Goal: Find specific page/section: Find specific page/section

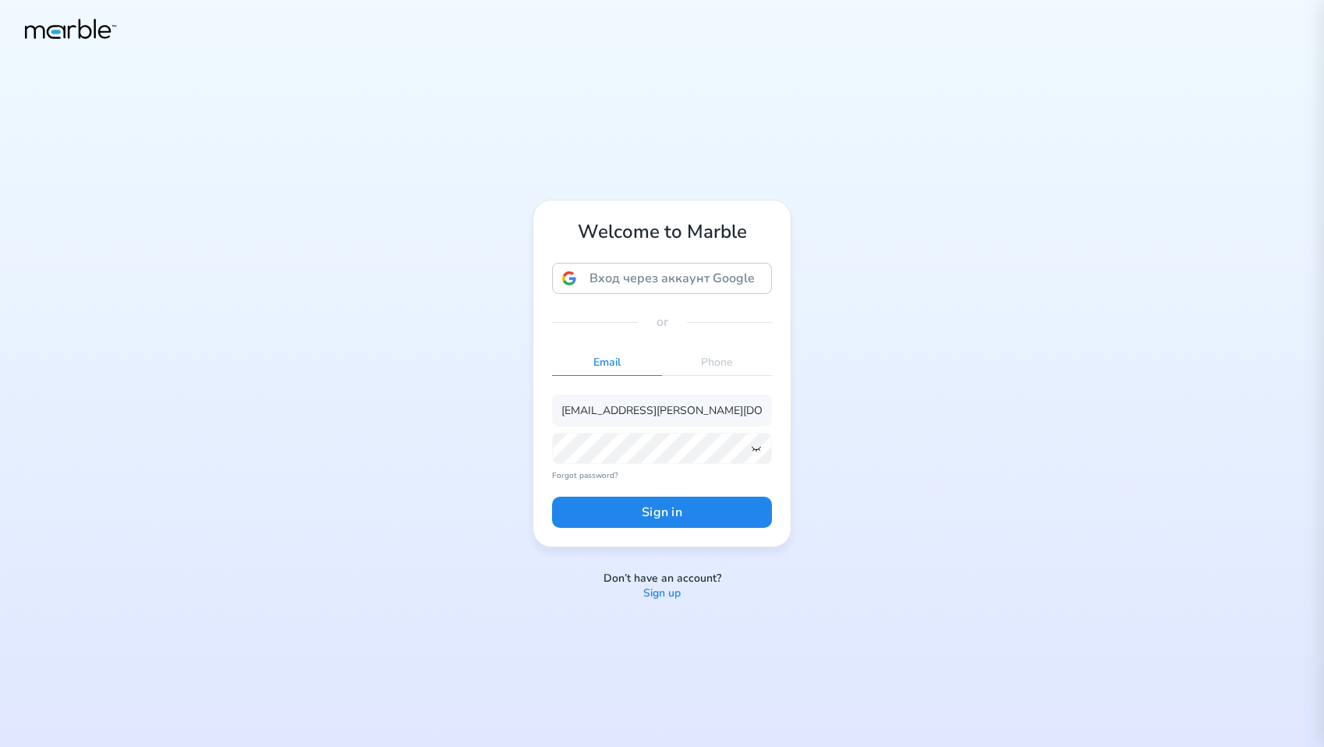
type input "[EMAIL_ADDRESS][PERSON_NAME][DOMAIN_NAME]"
click at [632, 506] on button "Sign in" at bounding box center [662, 512] width 220 height 31
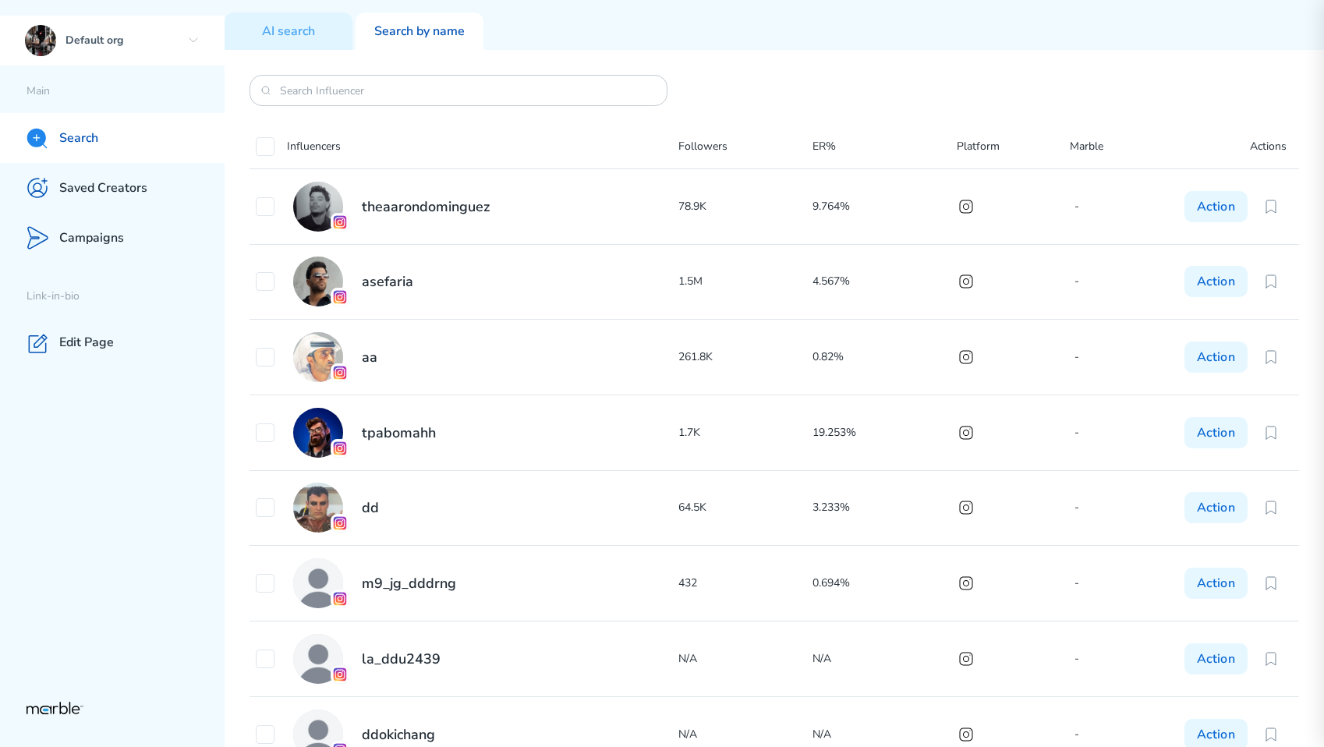
click at [159, 50] on div "Default org" at bounding box center [112, 41] width 224 height 50
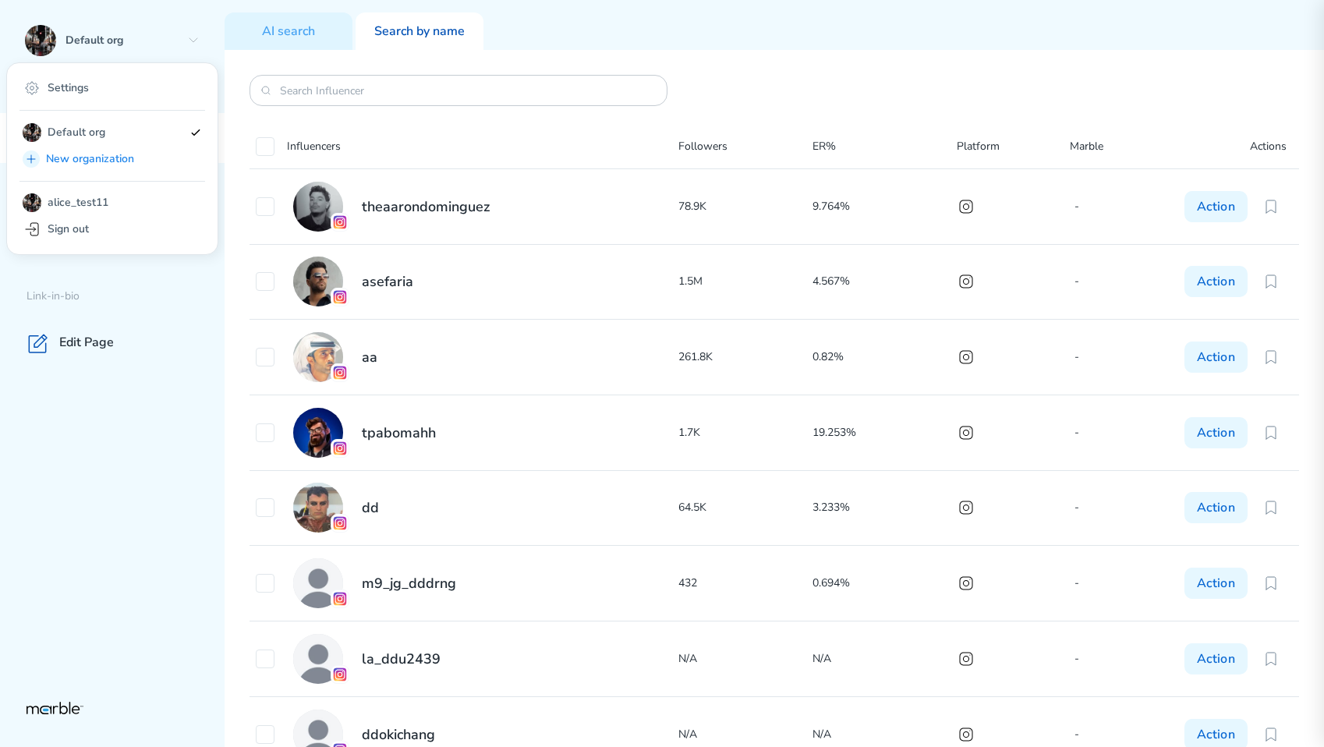
click at [508, 48] on div "AI search Search by name" at bounding box center [773, 25] width 1099 height 50
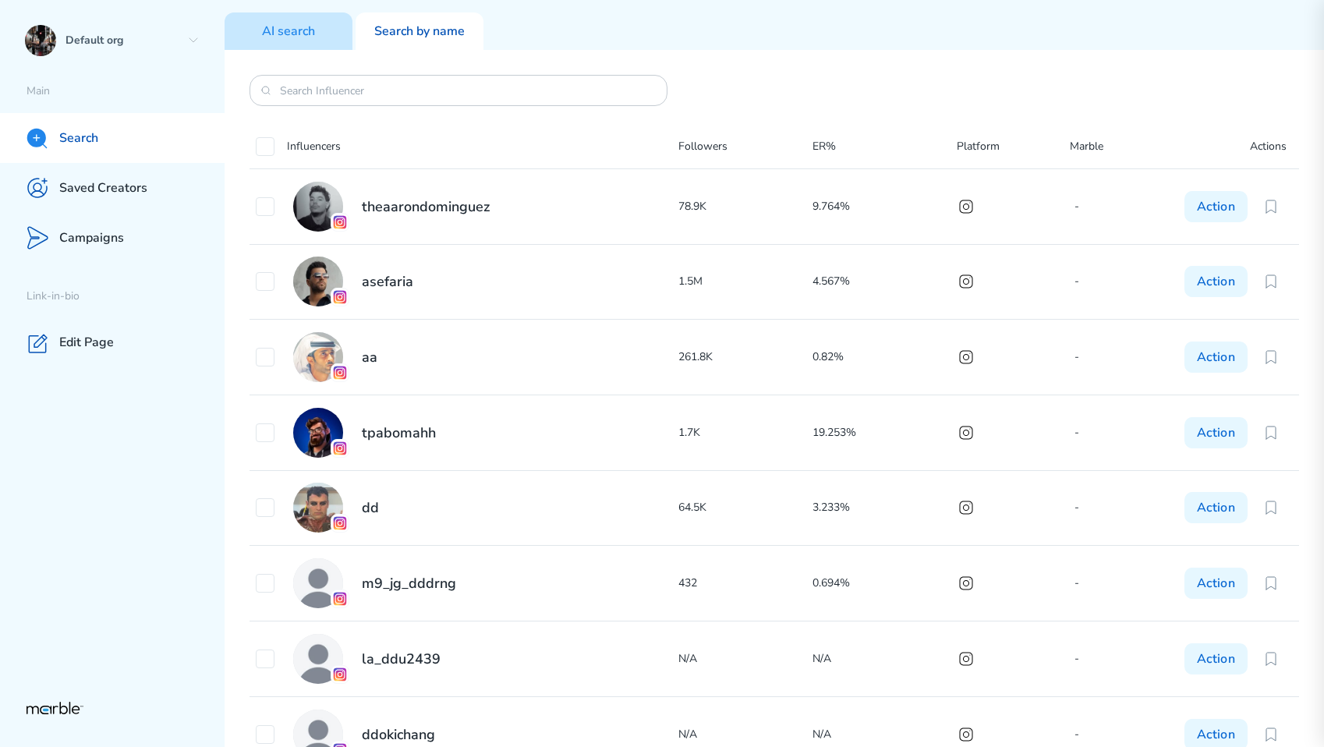
click at [302, 42] on div "AI search" at bounding box center [288, 30] width 128 height 37
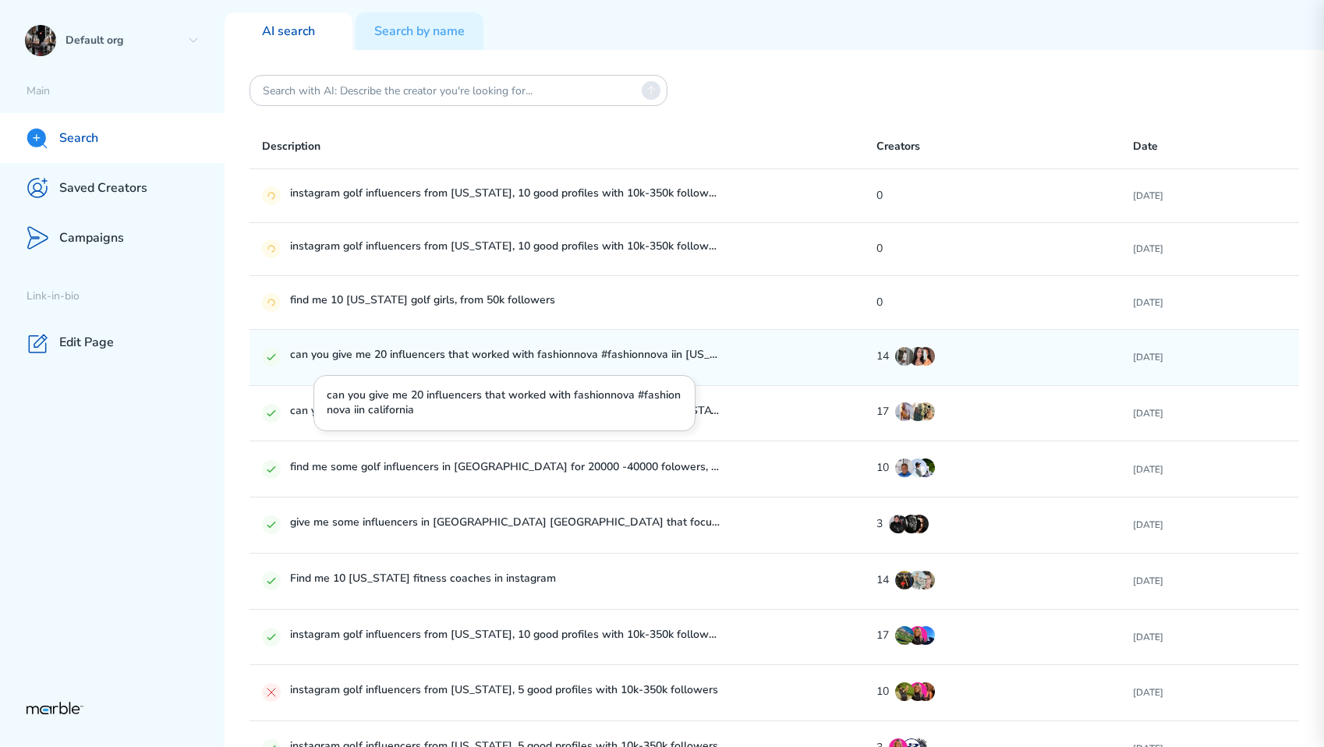
click at [613, 353] on p "can you give me 20 influencers that worked with fashionnova #fashionnova iin [U…" at bounding box center [505, 357] width 430 height 19
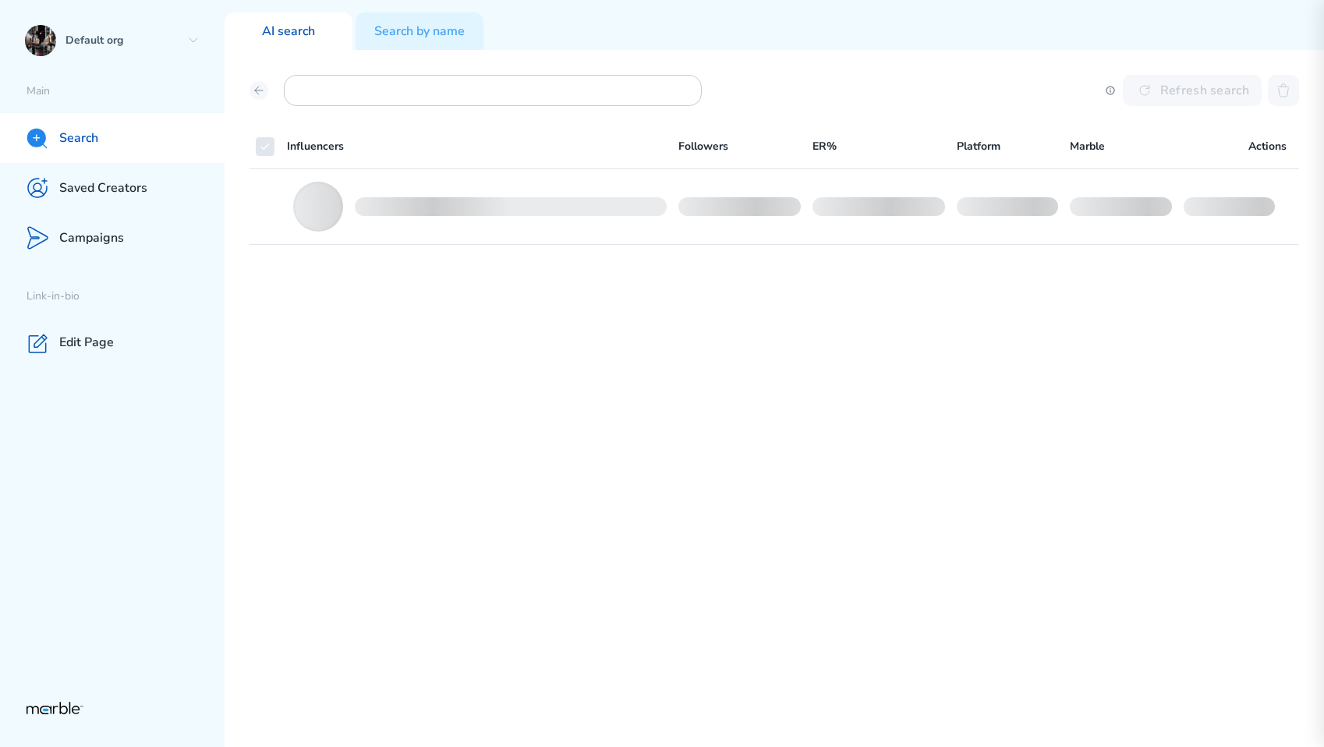
checkbox input "false"
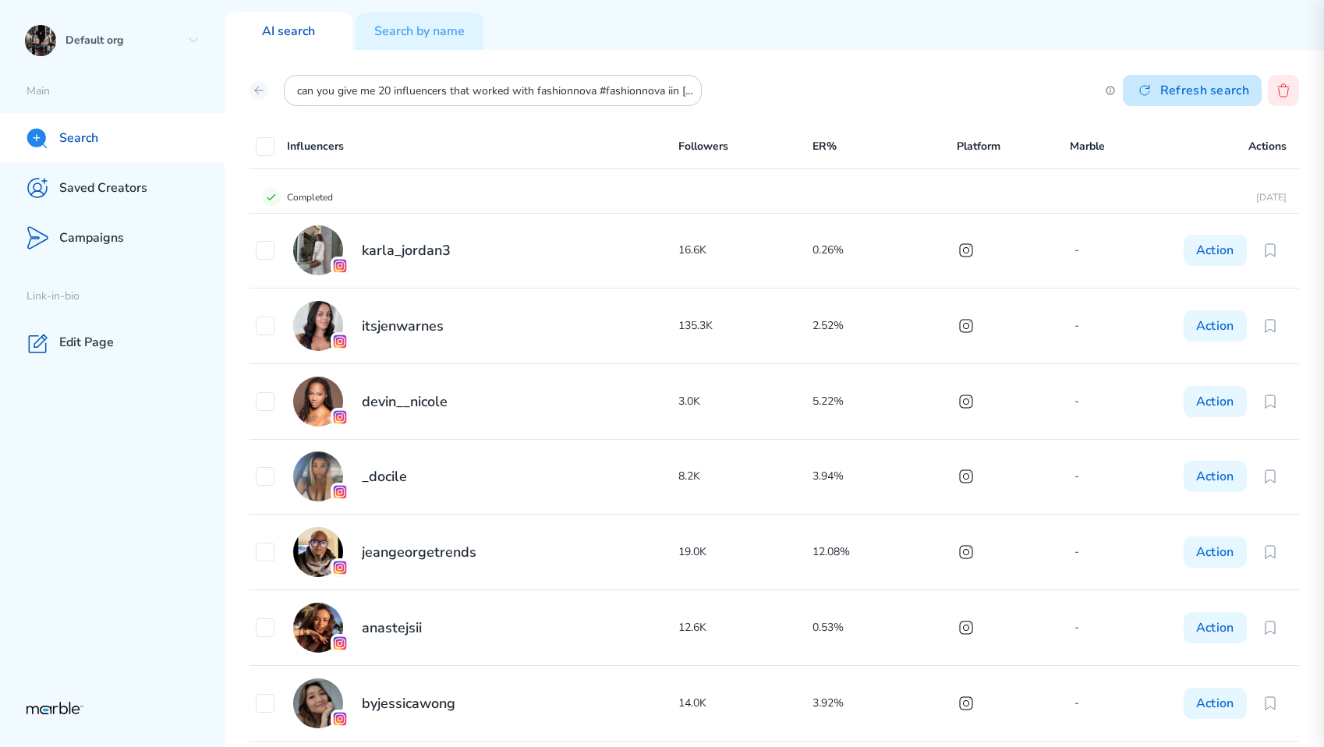
click at [1200, 101] on button "Refresh search" at bounding box center [1191, 90] width 139 height 31
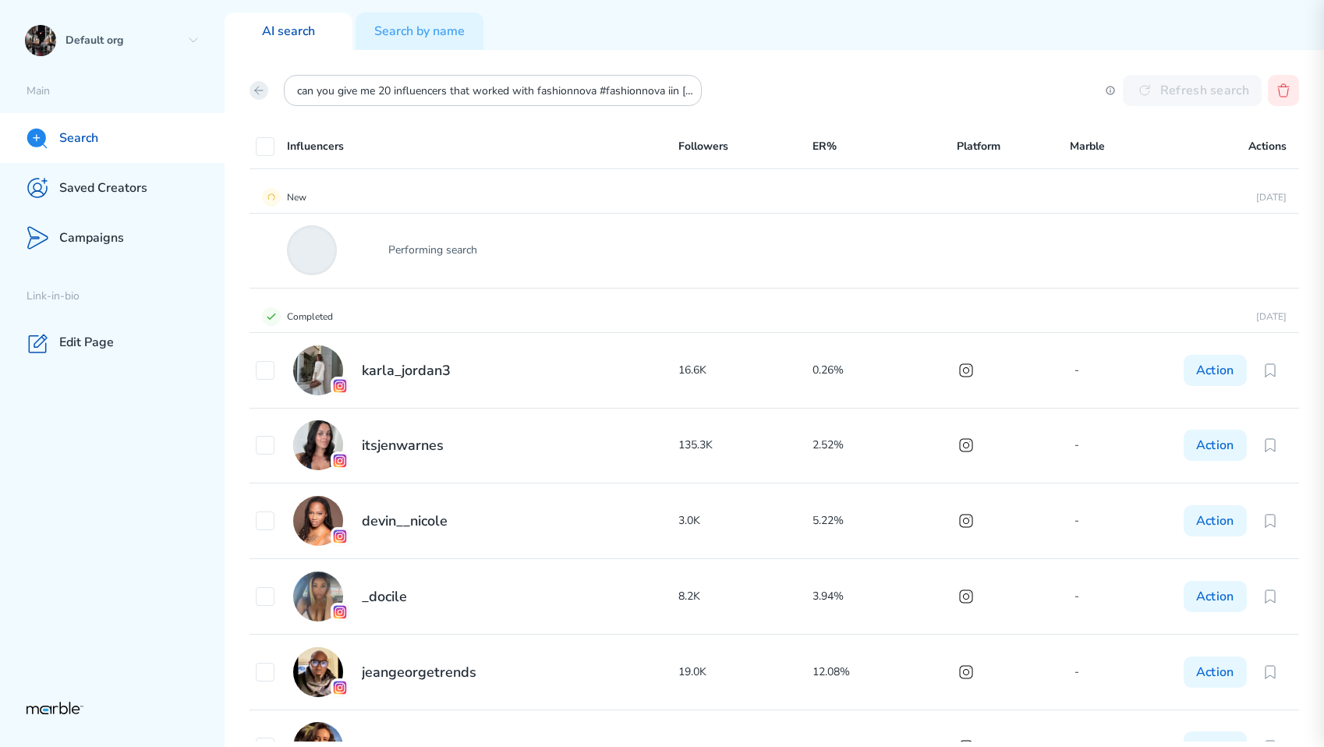
click at [256, 92] on icon at bounding box center [259, 90] width 12 height 12
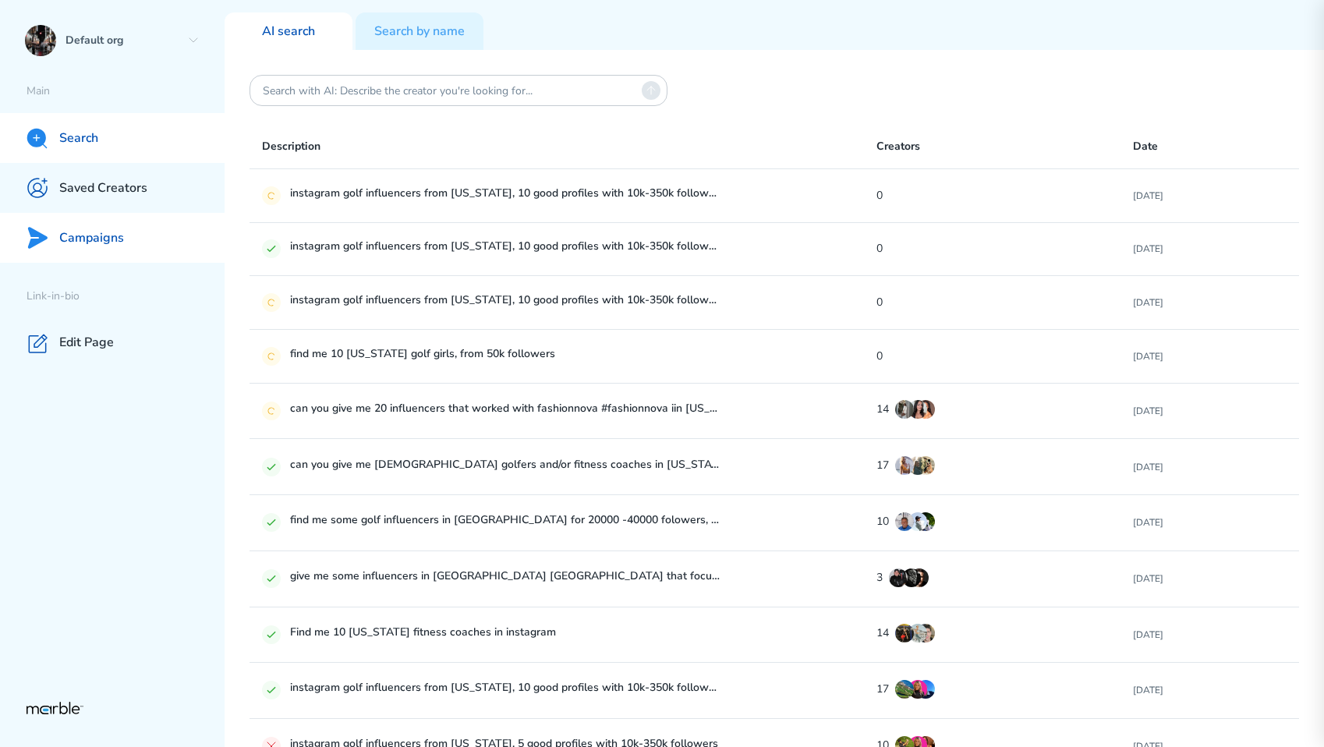
click at [154, 238] on div "Campaigns" at bounding box center [112, 238] width 224 height 50
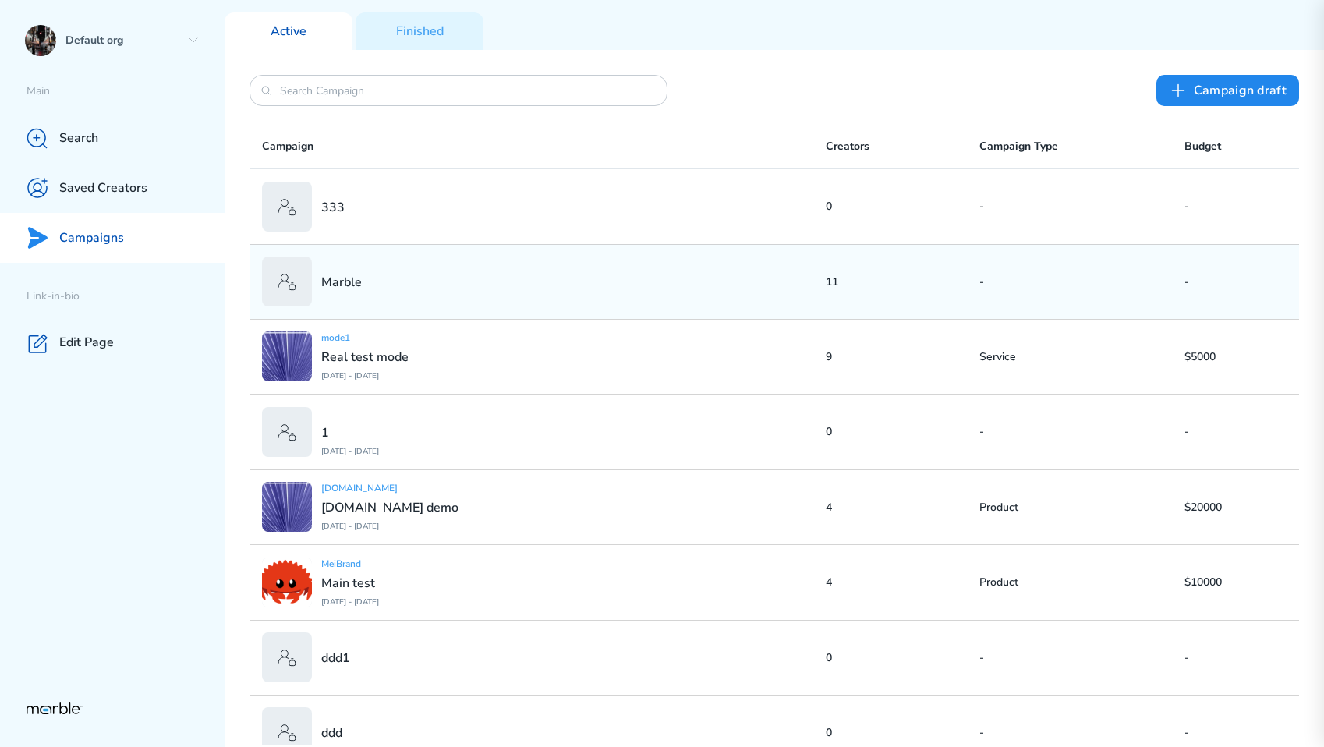
click at [684, 277] on div "Marble" at bounding box center [544, 281] width 564 height 50
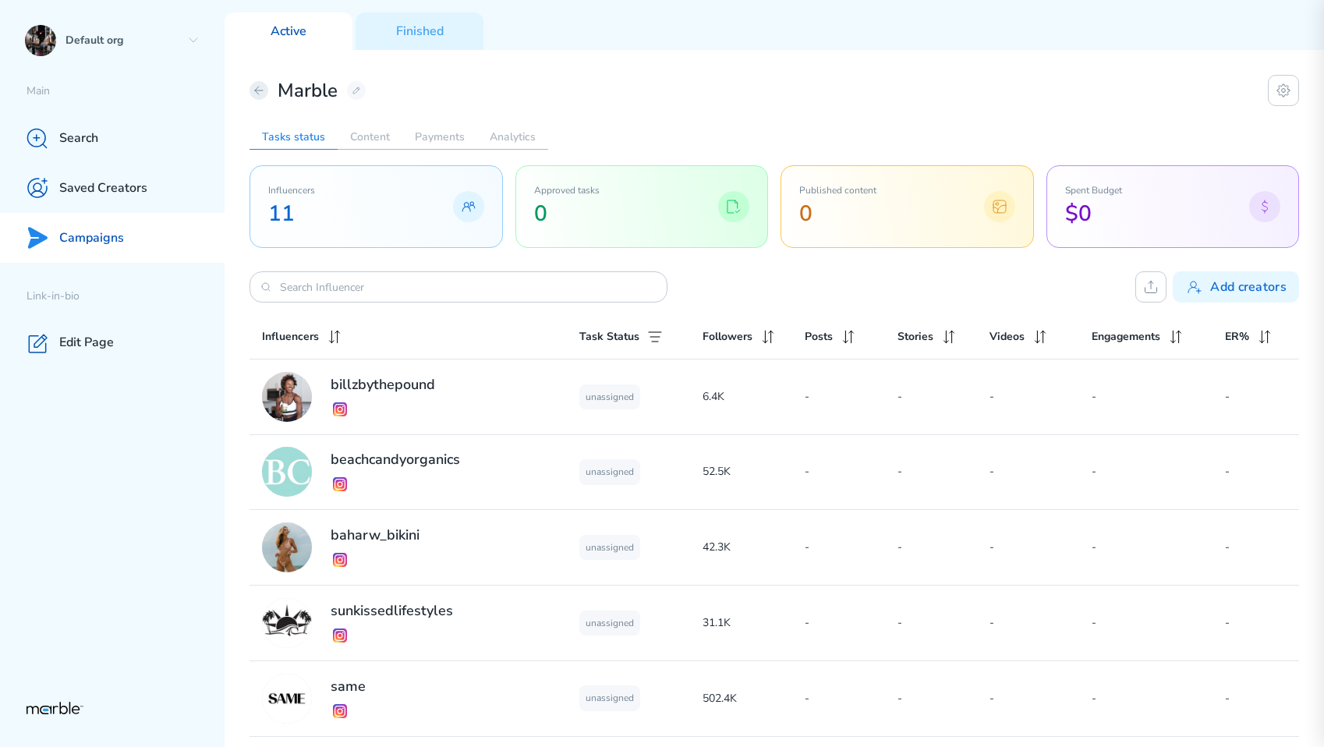
click at [256, 87] on icon at bounding box center [259, 90] width 12 height 12
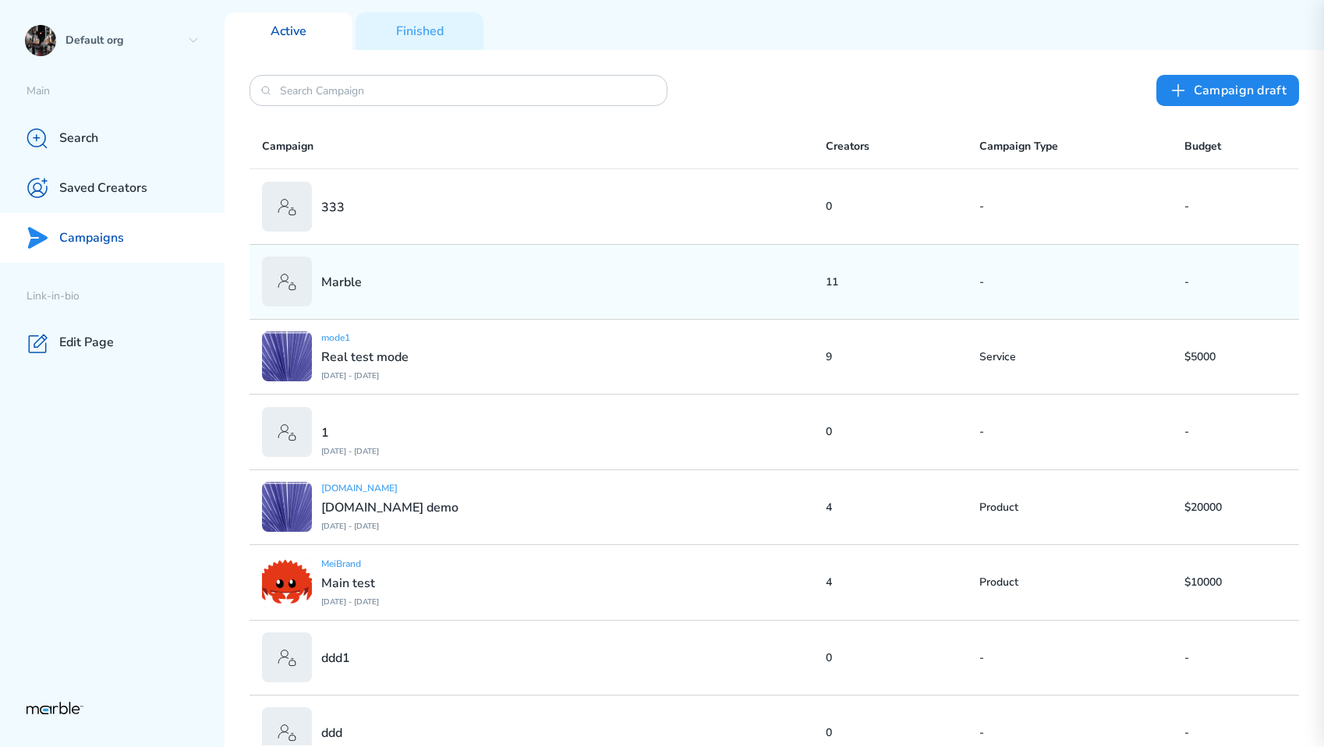
click at [553, 300] on div "Marble" at bounding box center [544, 281] width 564 height 50
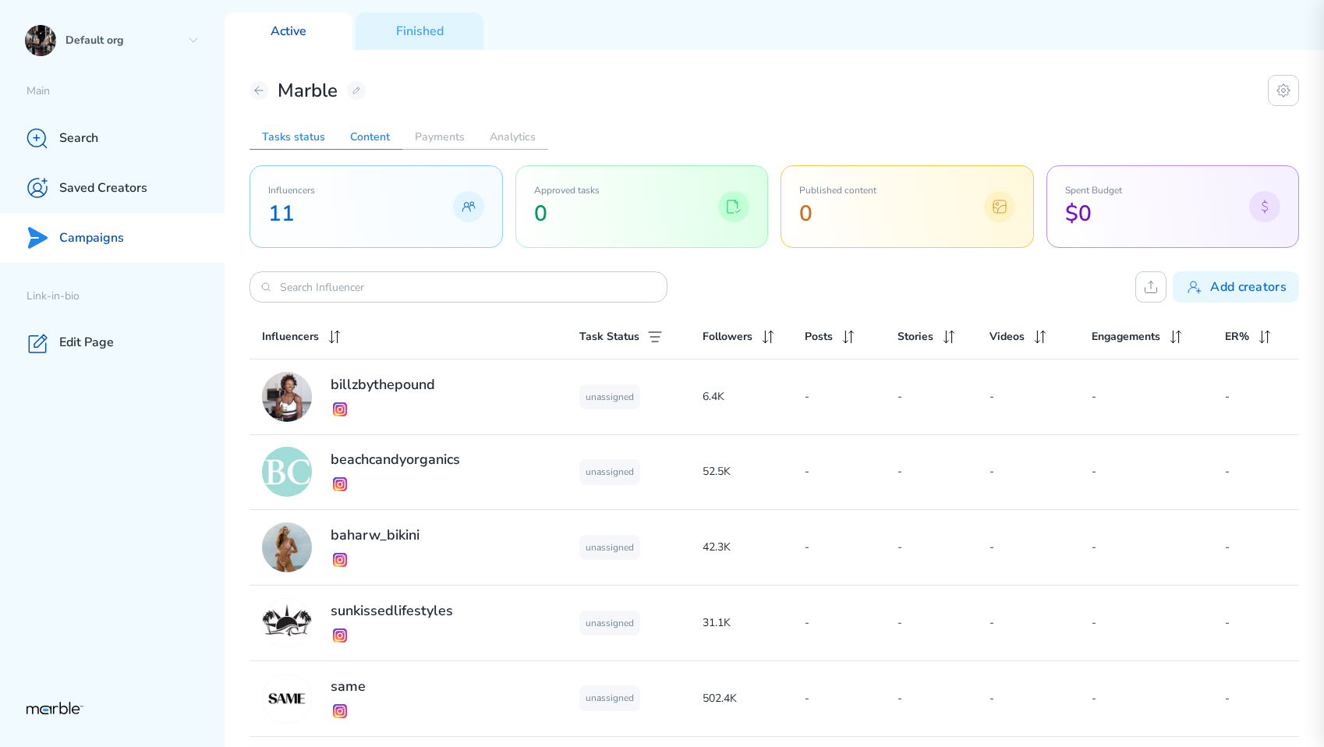
click at [370, 138] on h2 "Content" at bounding box center [370, 137] width 65 height 25
